Goal: Task Accomplishment & Management: Manage account settings

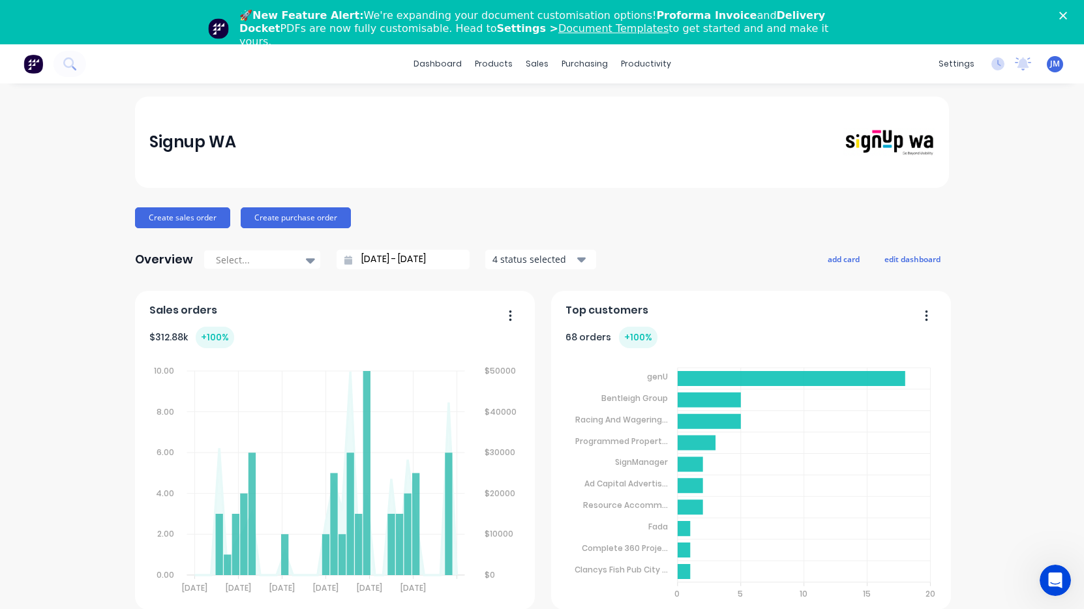
click at [1062, 19] on icon "Close" at bounding box center [1063, 16] width 8 height 8
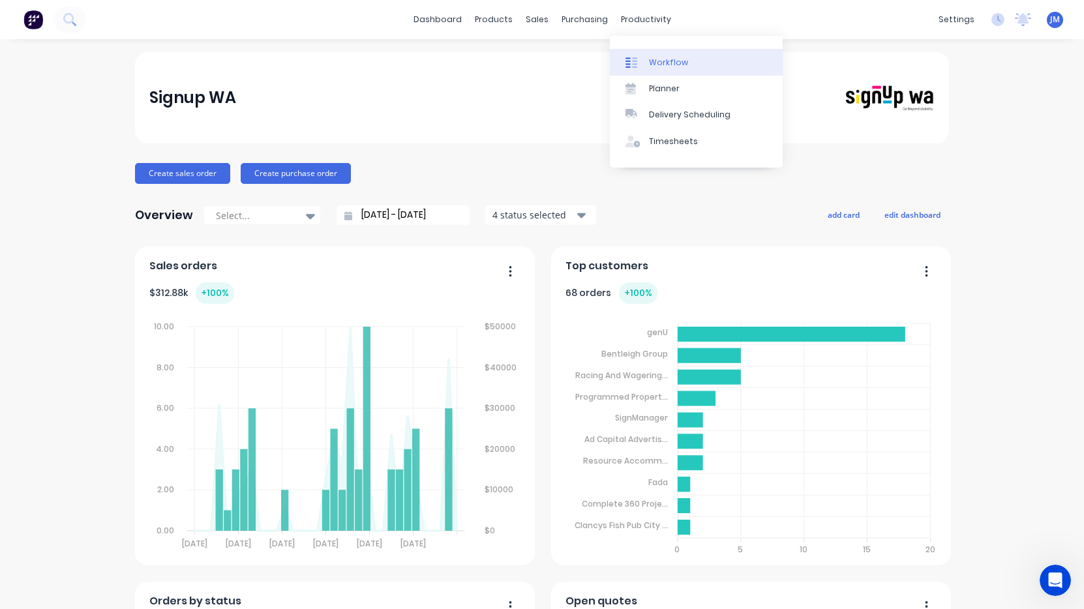
click at [669, 63] on div "Workflow" at bounding box center [668, 63] width 39 height 12
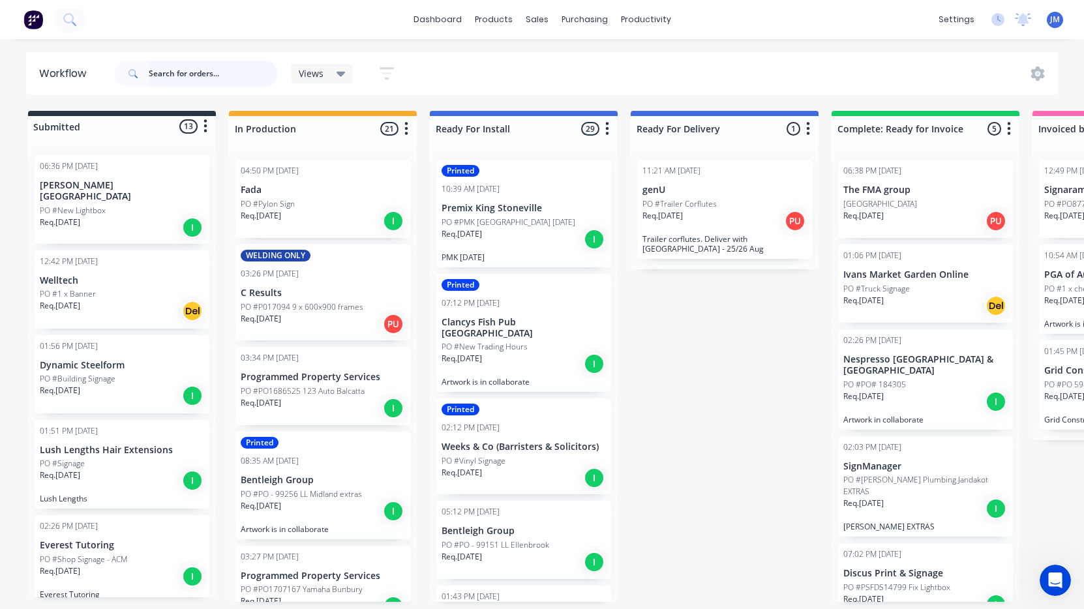
click at [155, 77] on input "text" at bounding box center [213, 74] width 129 height 26
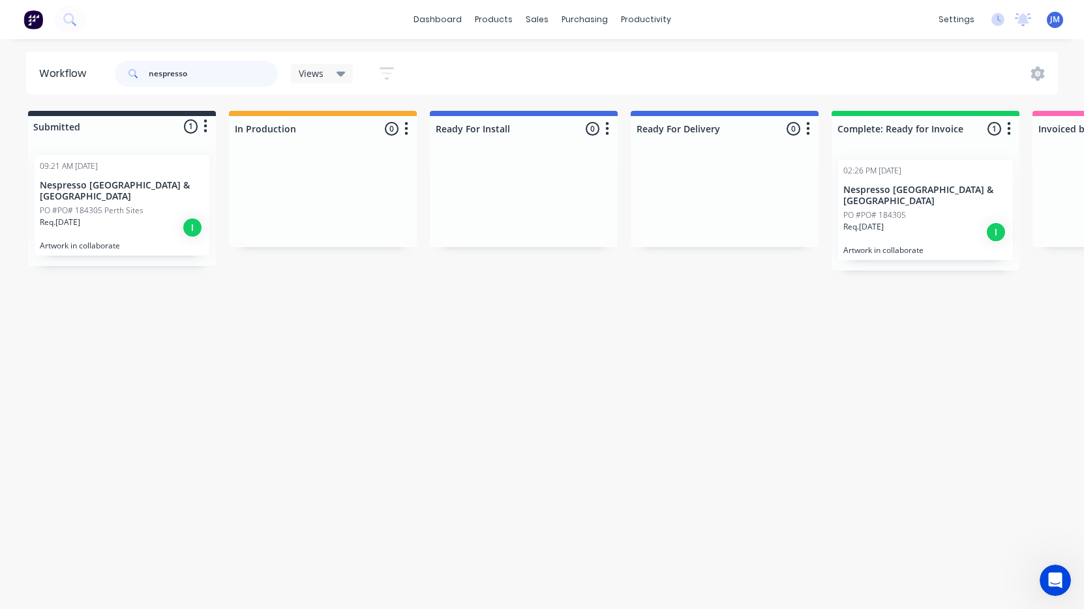
type input "nespresso"
click at [108, 205] on p "PO #PO# 184305 Perth Sites" at bounding box center [92, 211] width 104 height 12
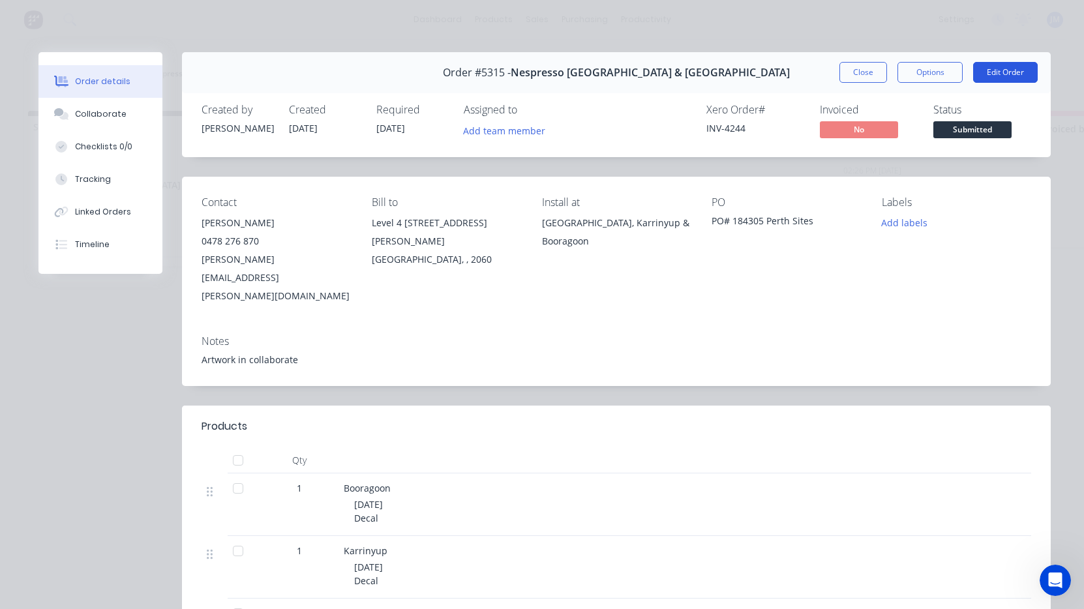
click at [1010, 80] on button "Edit Order" at bounding box center [1005, 72] width 65 height 21
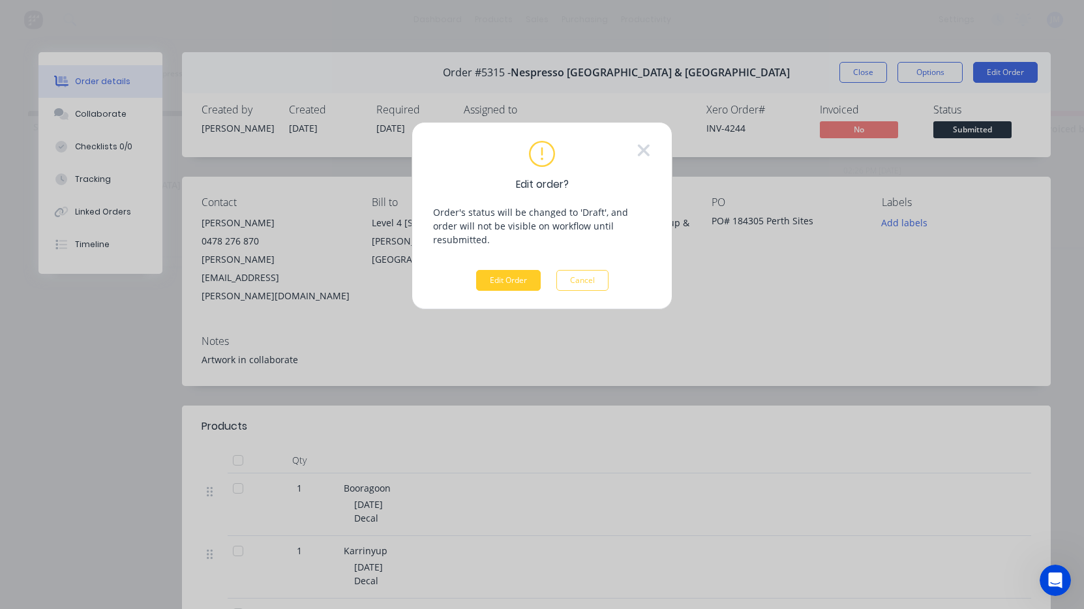
click at [498, 270] on button "Edit Order" at bounding box center [508, 280] width 65 height 21
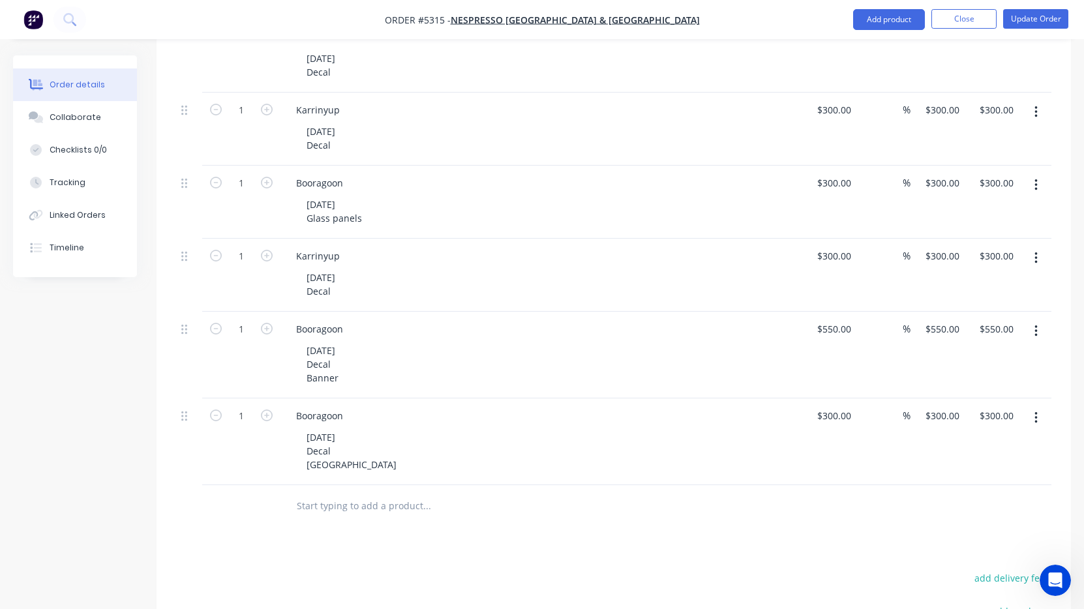
scroll to position [474, 0]
click at [1032, 406] on button "button" at bounding box center [1036, 417] width 31 height 23
click at [998, 468] on div "Duplicate" at bounding box center [989, 477] width 100 height 19
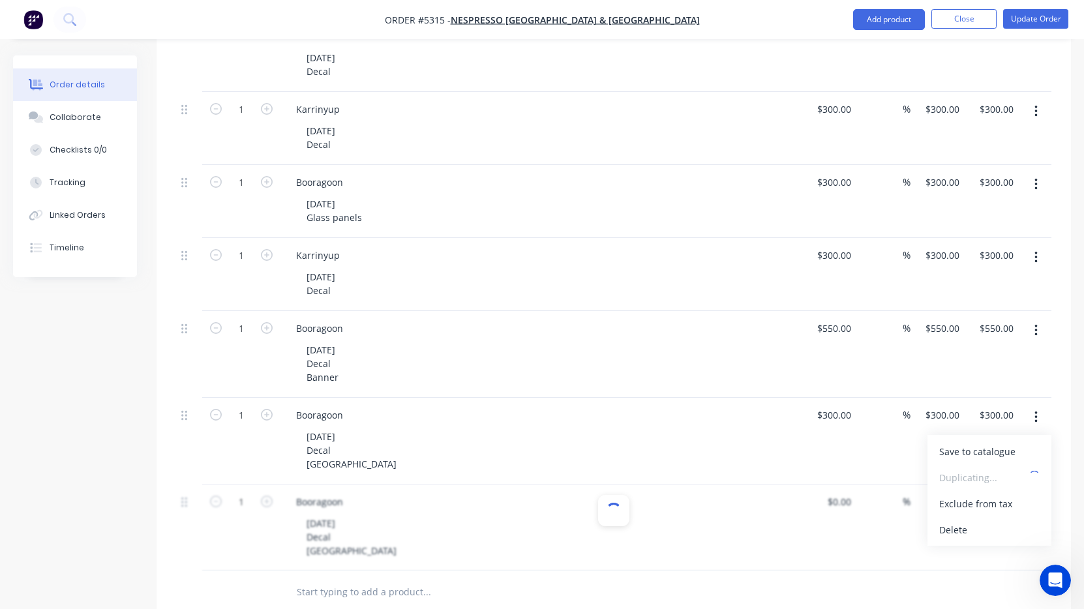
type input "$300.00"
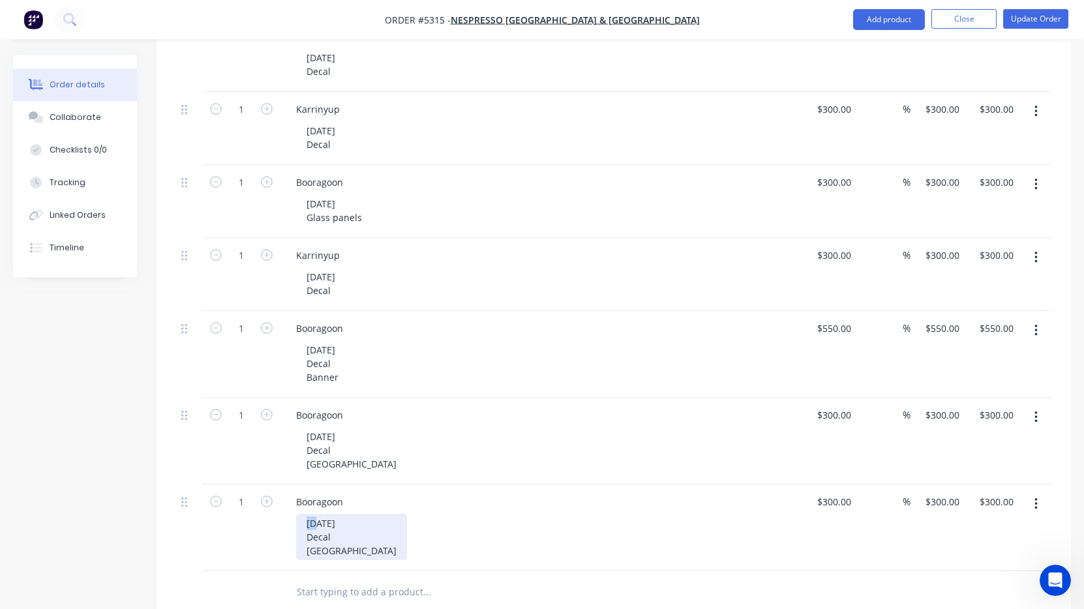
drag, startPoint x: 318, startPoint y: 467, endPoint x: 308, endPoint y: 467, distance: 9.8
click at [308, 514] on div "26.08.25 Decal Perth" at bounding box center [351, 537] width 111 height 46
click at [323, 514] on div "1.08.25 Decal Perth" at bounding box center [351, 537] width 111 height 46
drag, startPoint x: 363, startPoint y: 169, endPoint x: 280, endPoint y: 158, distance: 83.5
click at [280, 165] on div "1 Booragoon 04.08.25 Glass panels $300.00 $300.00 % $300.00 $300.00 $300.00 $30…" at bounding box center [613, 201] width 875 height 73
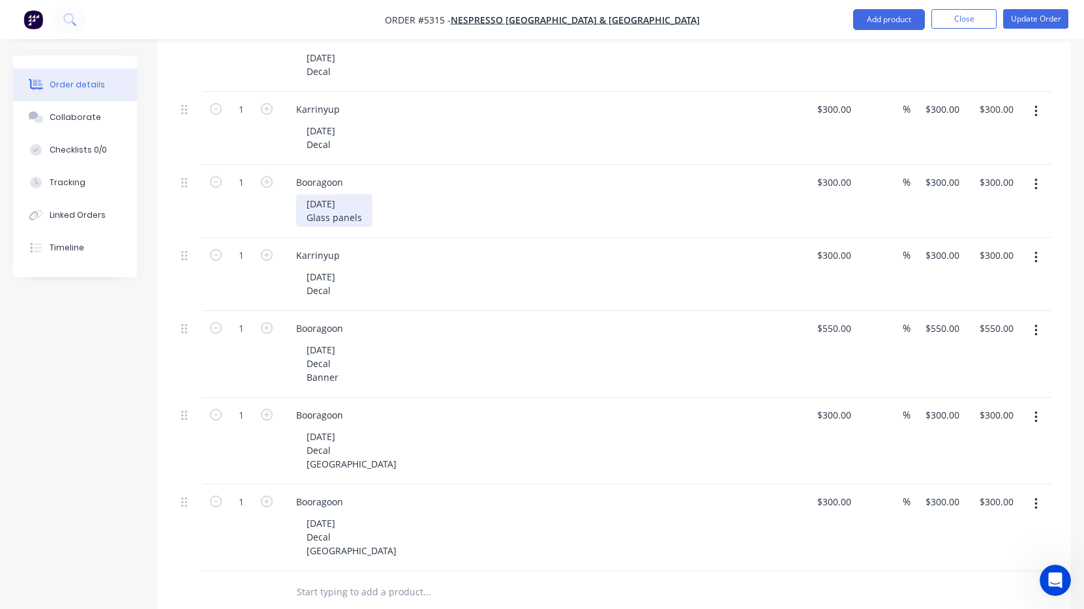
copy div "Glass panels"
drag, startPoint x: 333, startPoint y: 498, endPoint x: 290, endPoint y: 486, distance: 44.6
click at [290, 486] on div "Booragoon 1.09.25 Decal Perth" at bounding box center [541, 528] width 522 height 87
click at [837, 485] on div "$300.00 $300.00" at bounding box center [829, 528] width 54 height 87
click at [831, 492] on div "300 $300.00" at bounding box center [834, 501] width 46 height 19
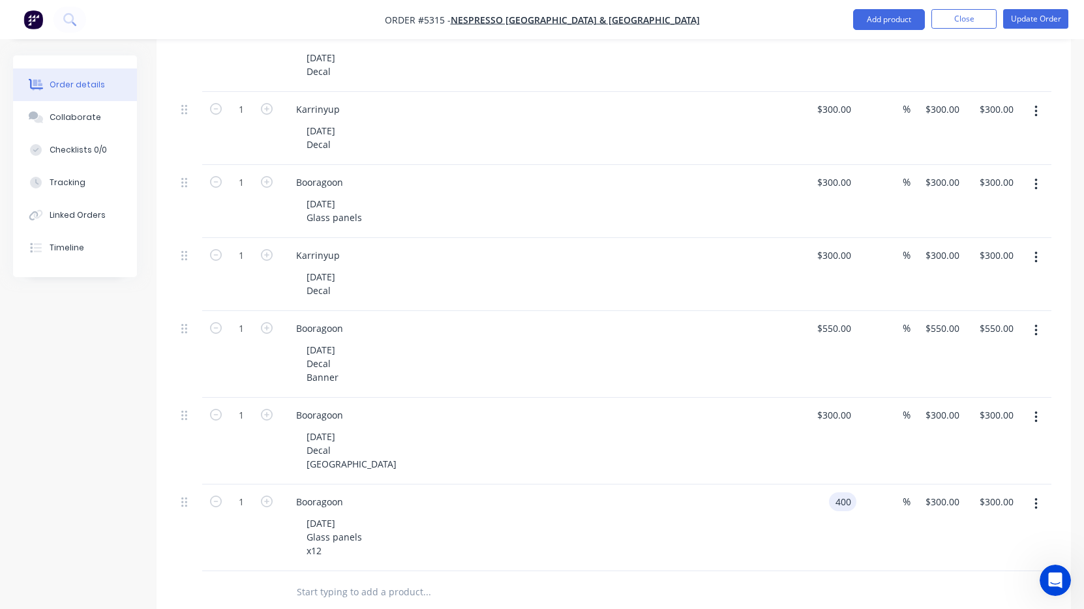
type input "$400.00"
click at [741, 578] on div "Products Show / Hide columns Add product Qty Cost Markup Price Total 1 Booragoo…" at bounding box center [614, 436] width 914 height 981
click at [1030, 24] on button "Update Order" at bounding box center [1035, 19] width 65 height 20
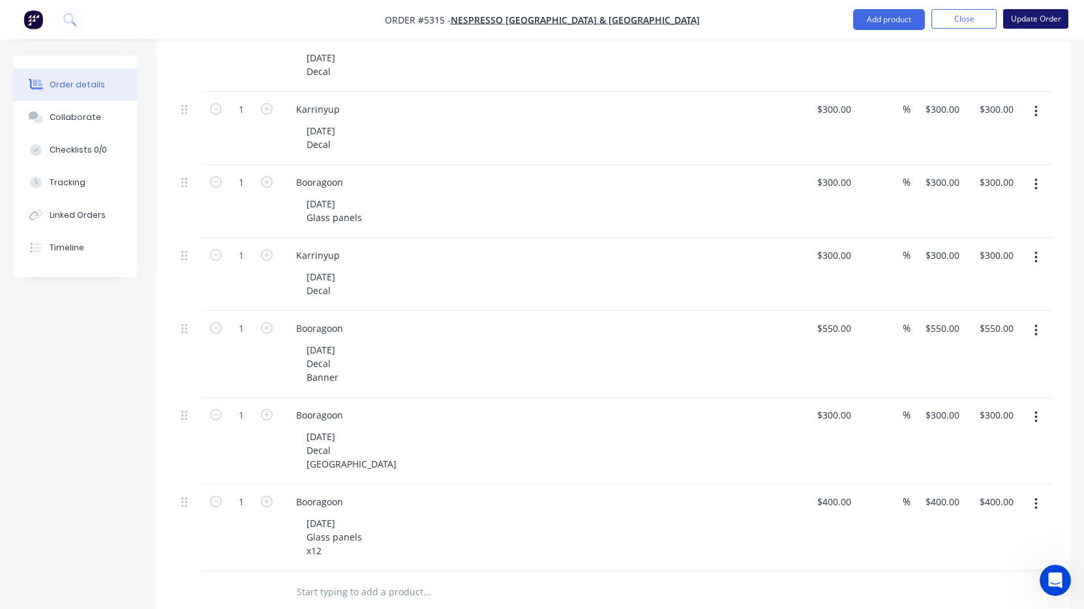
scroll to position [0, 0]
